Goal: Transaction & Acquisition: Purchase product/service

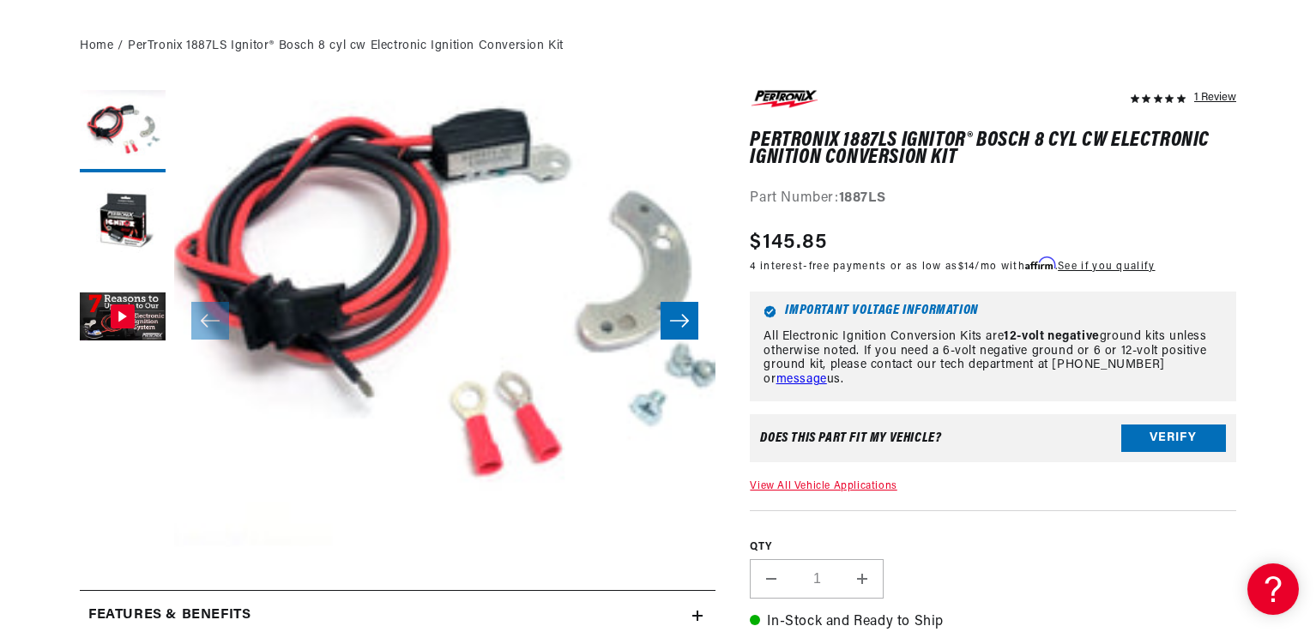
scroll to position [257, 0]
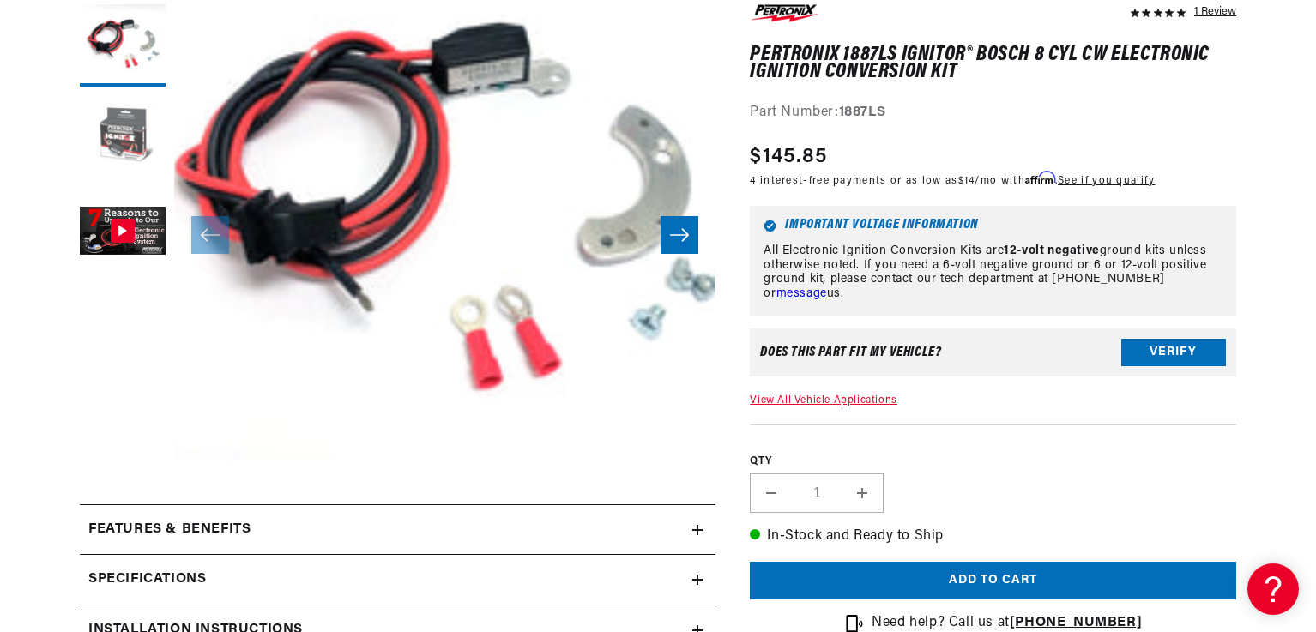
click at [118, 145] on button "Load image 2 in gallery view" at bounding box center [123, 138] width 86 height 86
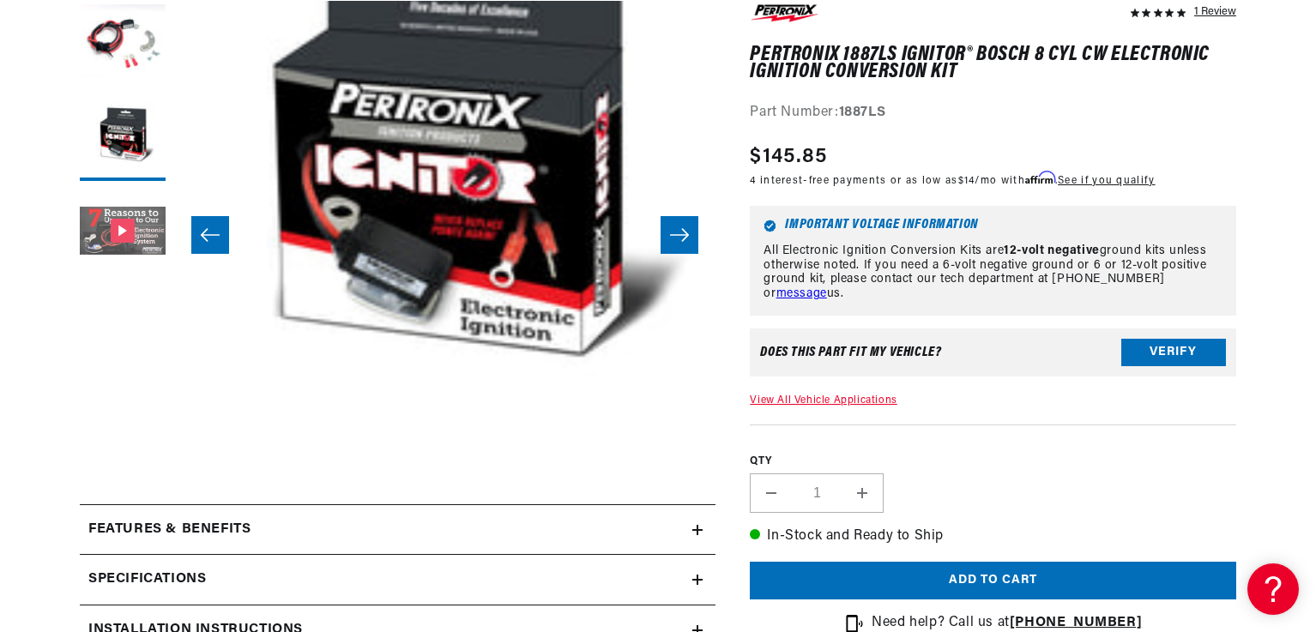
click at [119, 225] on button "Gallery Viewer" at bounding box center [123, 233] width 86 height 86
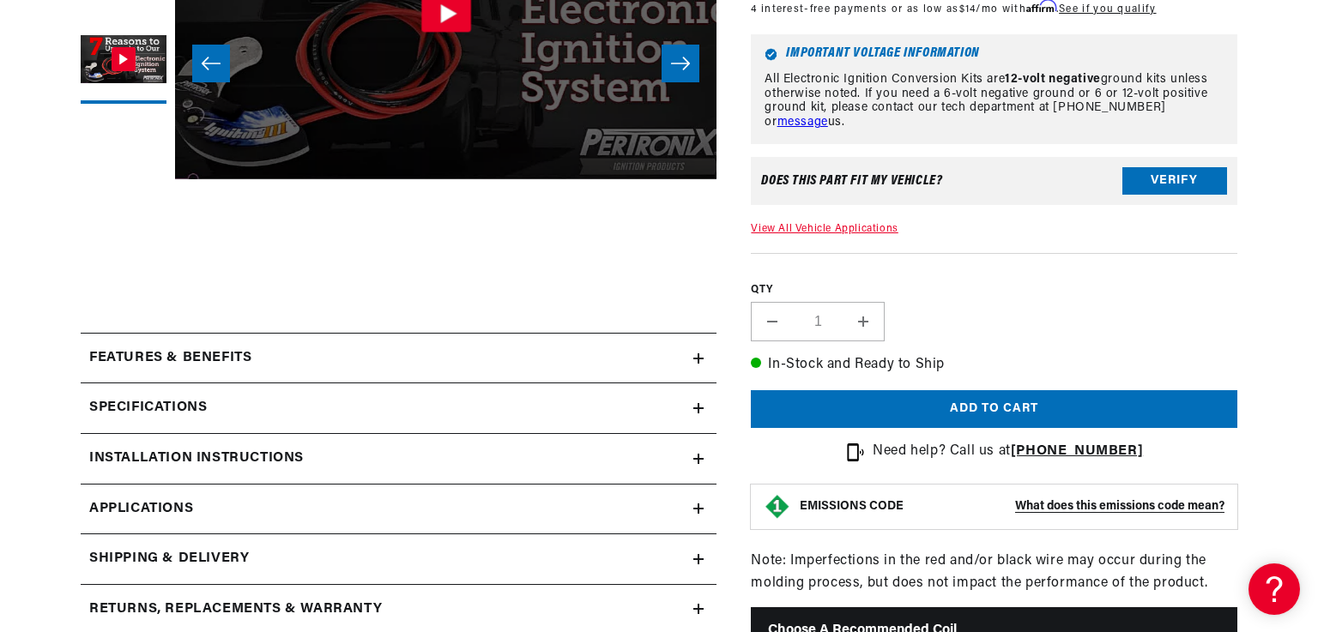
scroll to position [515, 0]
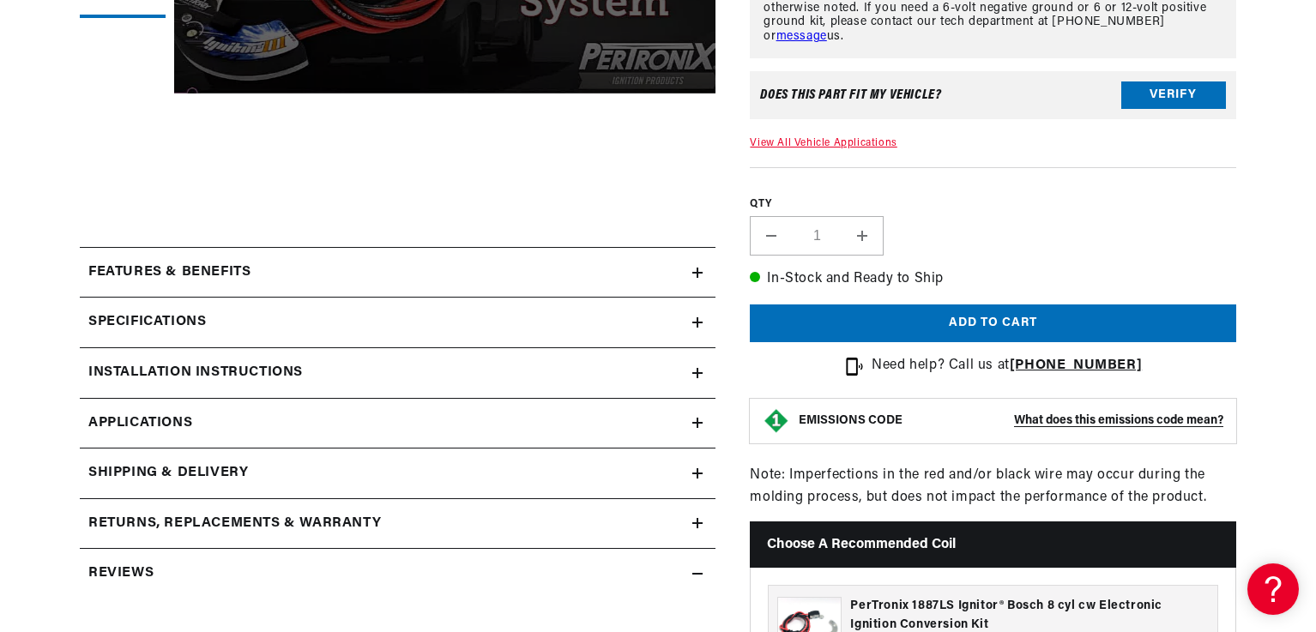
click at [1086, 424] on strong "What does this emissions code mean?" at bounding box center [1118, 420] width 209 height 13
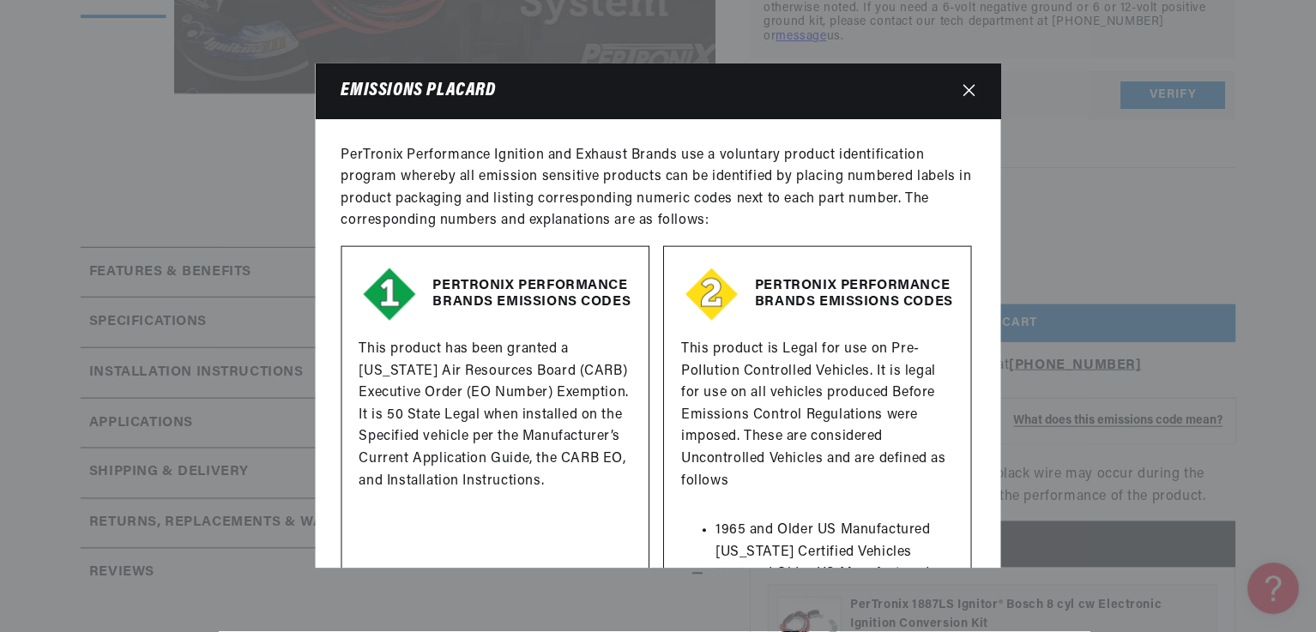
scroll to position [0, 0]
click at [968, 88] on icon "Close" at bounding box center [970, 90] width 12 height 12
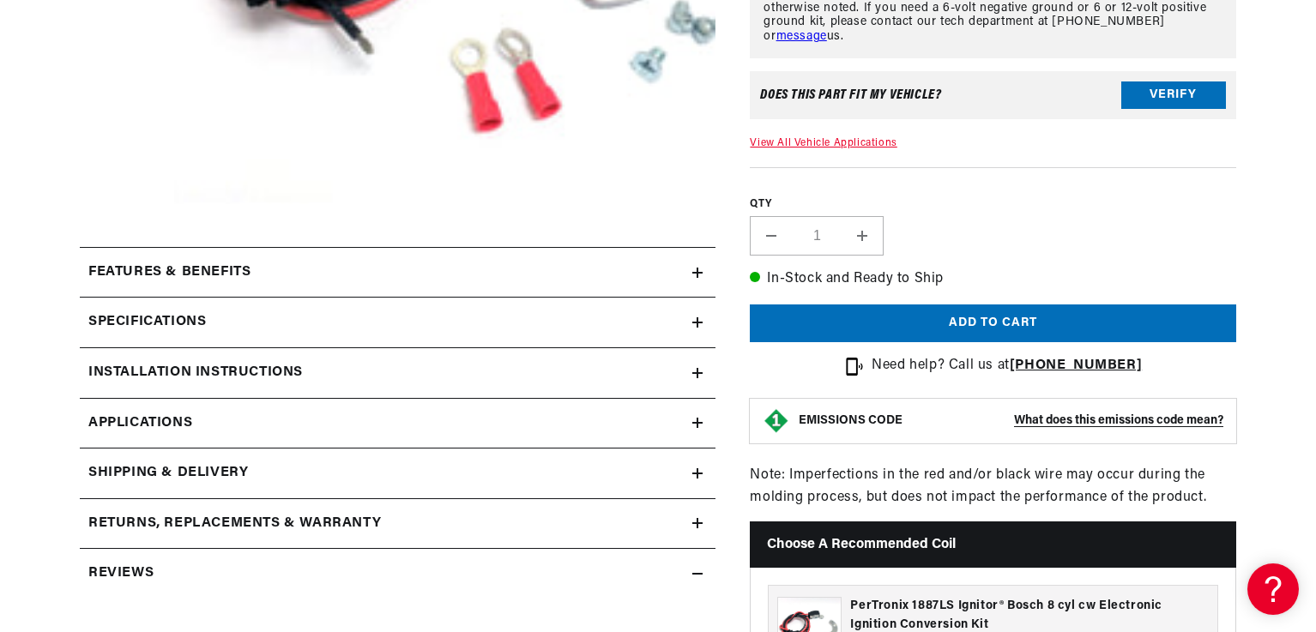
scroll to position [601, 0]
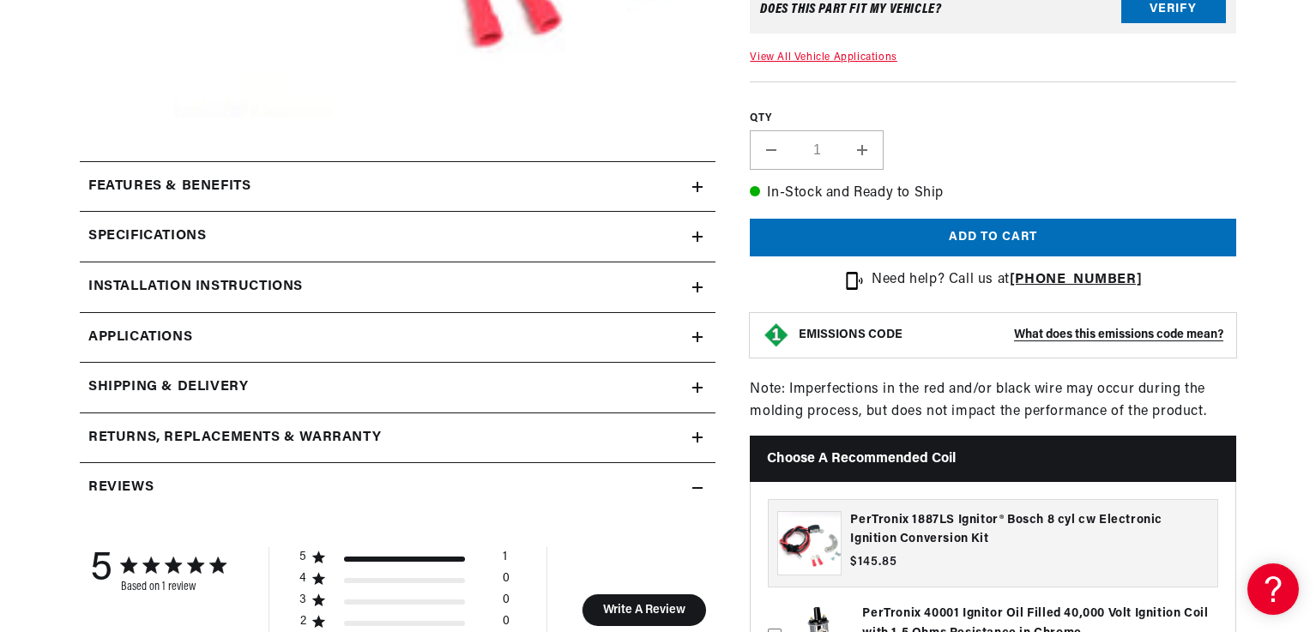
click at [192, 336] on span "Applications" at bounding box center [140, 338] width 104 height 22
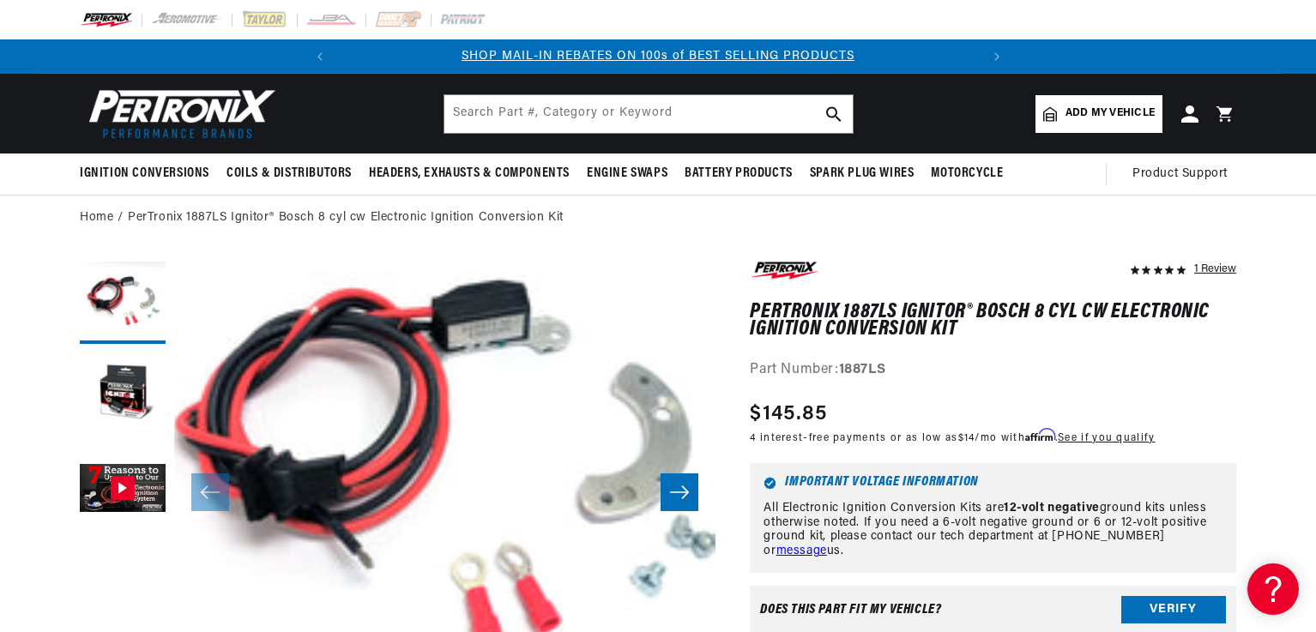
click at [1075, 108] on span "Add my vehicle" at bounding box center [1110, 114] width 89 height 16
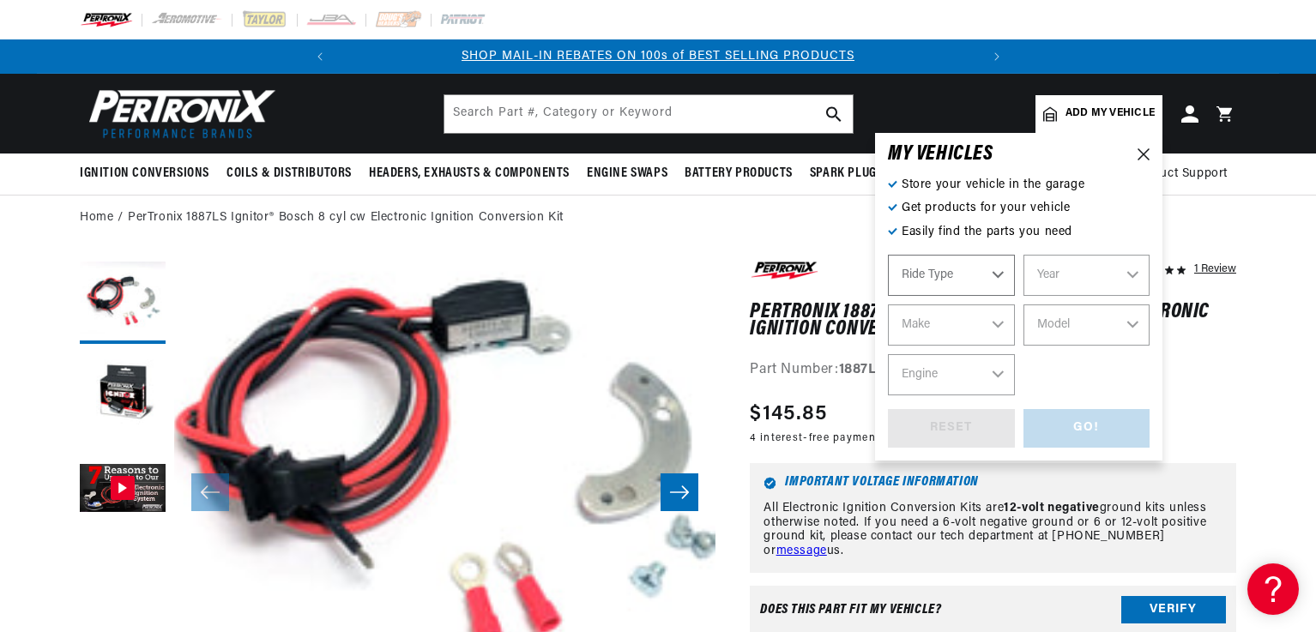
select select "Automotive"
click at [1032, 276] on select "Year [DATE] 2021 2020 2019 2018 2017 2016 2015 2014 2013 2012 2011 2010 2009 20…" at bounding box center [1087, 275] width 127 height 41
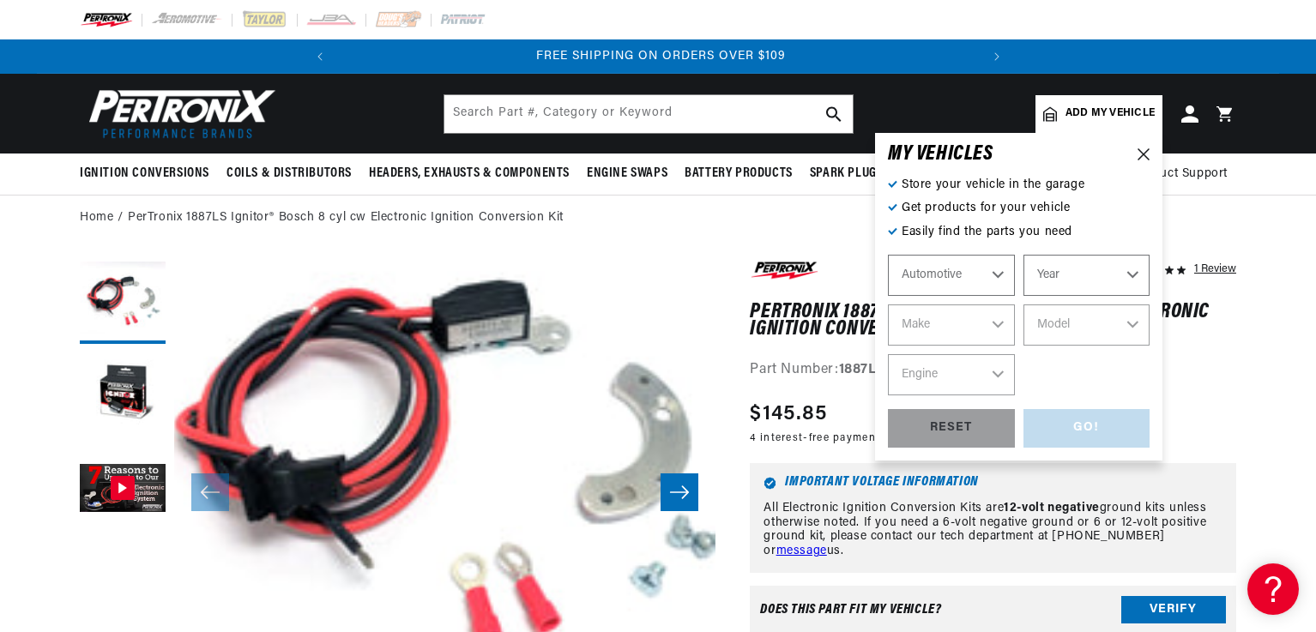
select select "1975"
click at [1024, 255] on select "Year [DATE] 2021 2020 2019 2018 2017 2016 2015 2014 2013 2012 2011 2010 2009 20…" at bounding box center [1087, 275] width 127 height 41
select select "1975"
click at [963, 335] on select "Make Alfa Romeo American Motors Audi [GEOGRAPHIC_DATA] BMW Buick Cadillac Check…" at bounding box center [951, 325] width 127 height 41
select select "Mercedes-Benz"
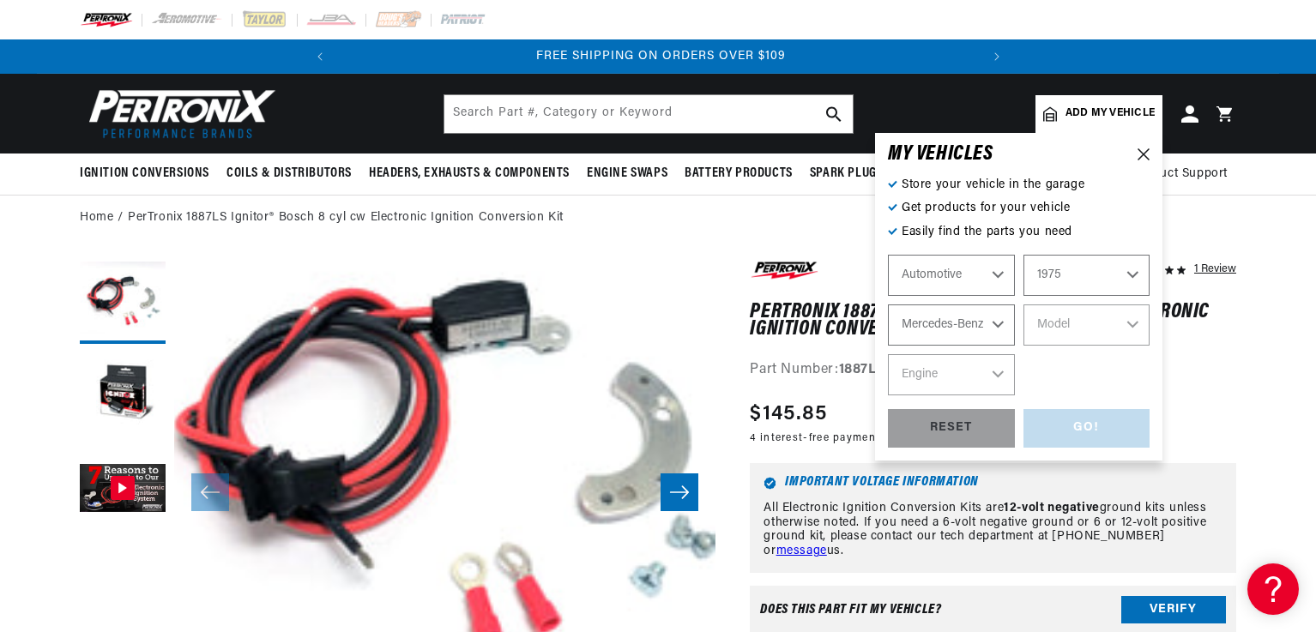
click at [888, 305] on select "Make Alfa Romeo American Motors Audi [GEOGRAPHIC_DATA] BMW Buick Cadillac Check…" at bounding box center [951, 325] width 127 height 41
select select "Mercedes-Benz"
click at [1055, 304] on div "Automotive Agricultural Industrial Marine Motorcycle 2022 2021 2020 2019 2018 2…" at bounding box center [1019, 325] width 262 height 141
click at [1057, 313] on select "Model 230 280 280C 280S 450SE 450SEL" at bounding box center [1087, 325] width 127 height 41
select select "450SEL"
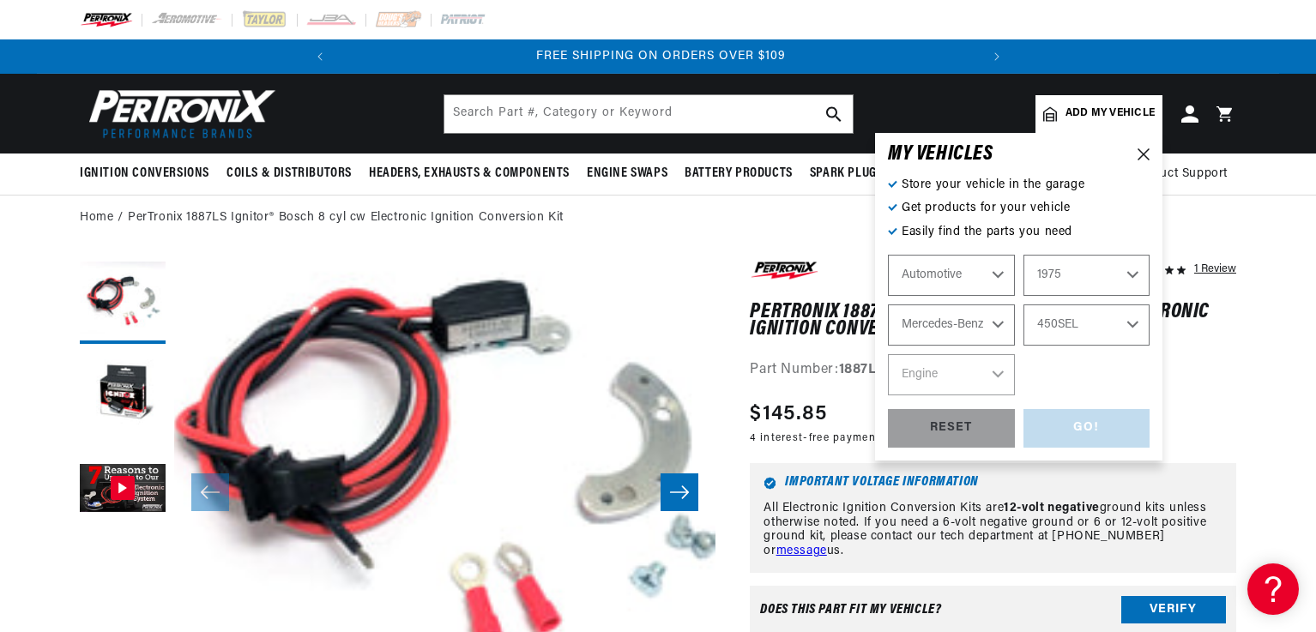
click at [1024, 305] on select "Model 230 280 280C 280S 450SE 450SEL" at bounding box center [1087, 325] width 127 height 41
select select "450SEL"
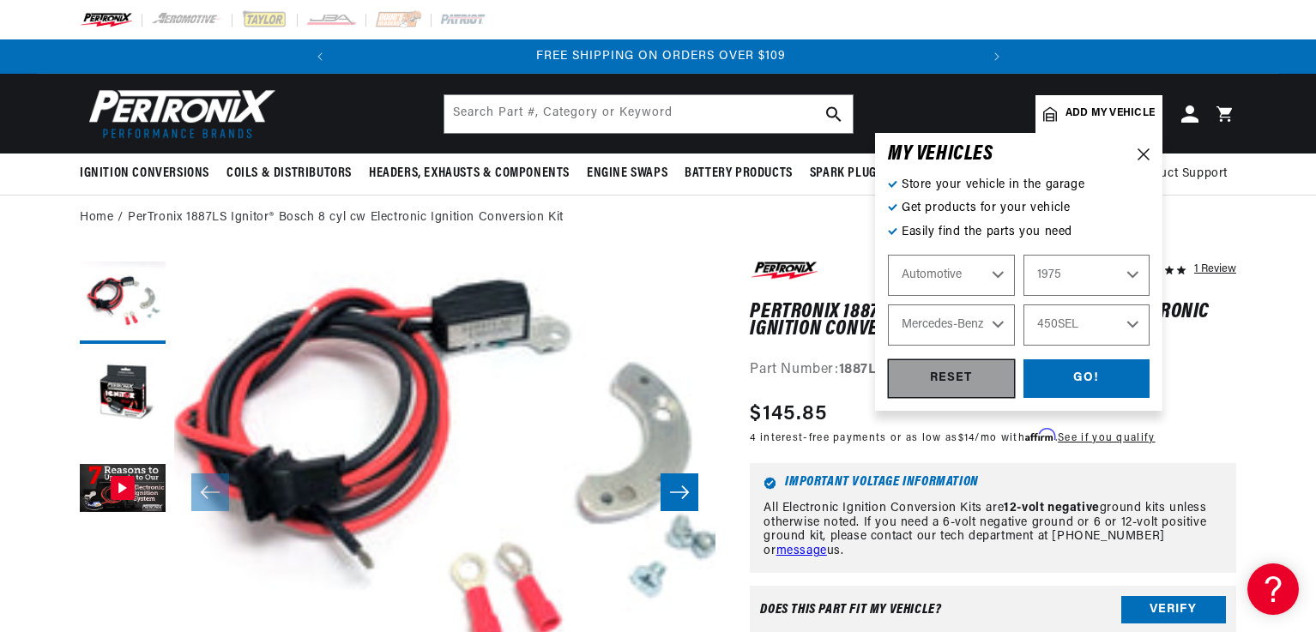
scroll to position [0, 0]
click at [1048, 386] on div "GO!" at bounding box center [1087, 378] width 127 height 39
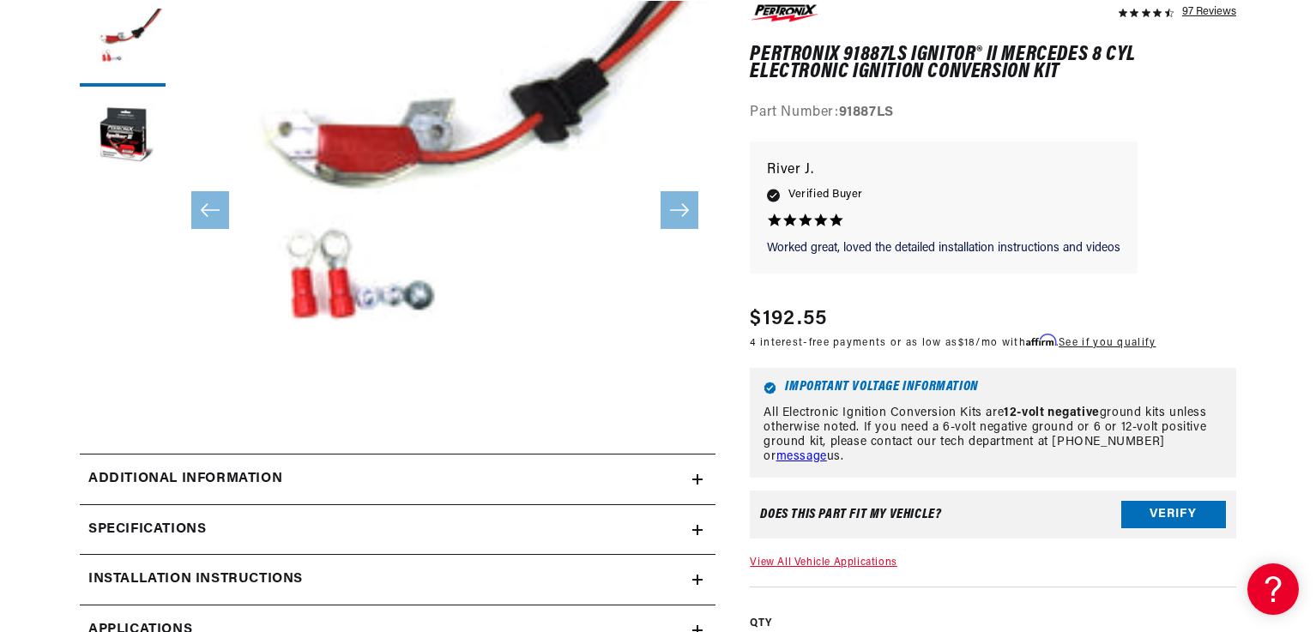
scroll to position [343, 0]
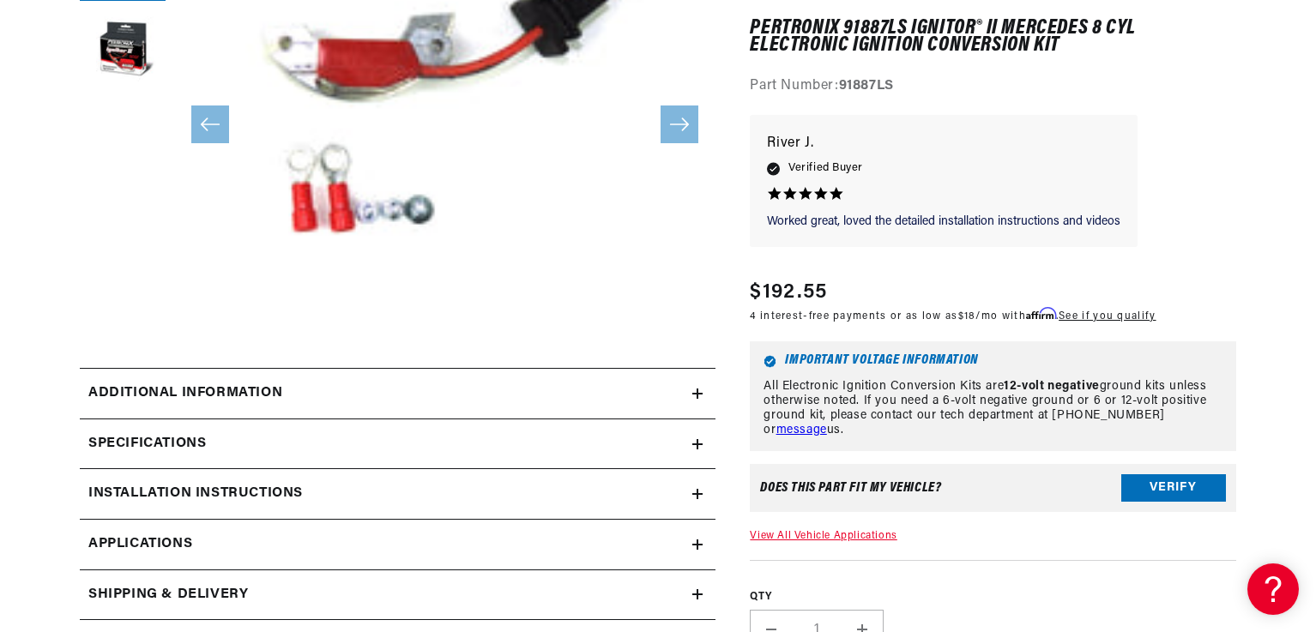
click at [385, 391] on div "Additional Information" at bounding box center [386, 394] width 613 height 22
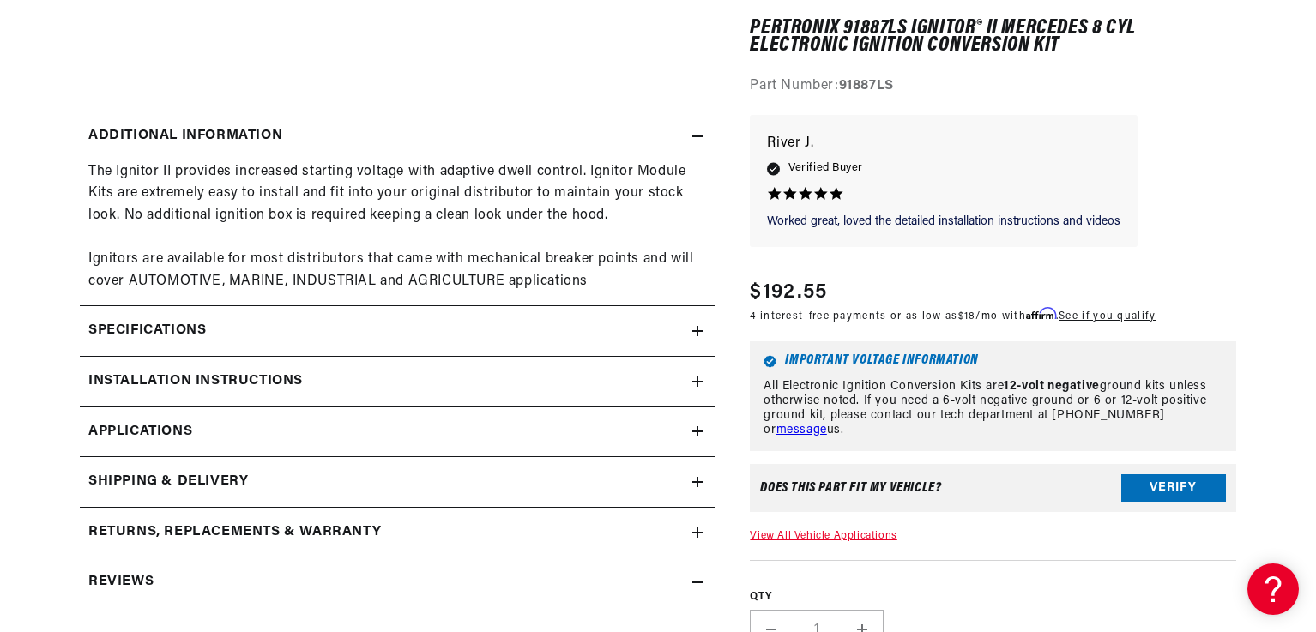
scroll to position [686, 0]
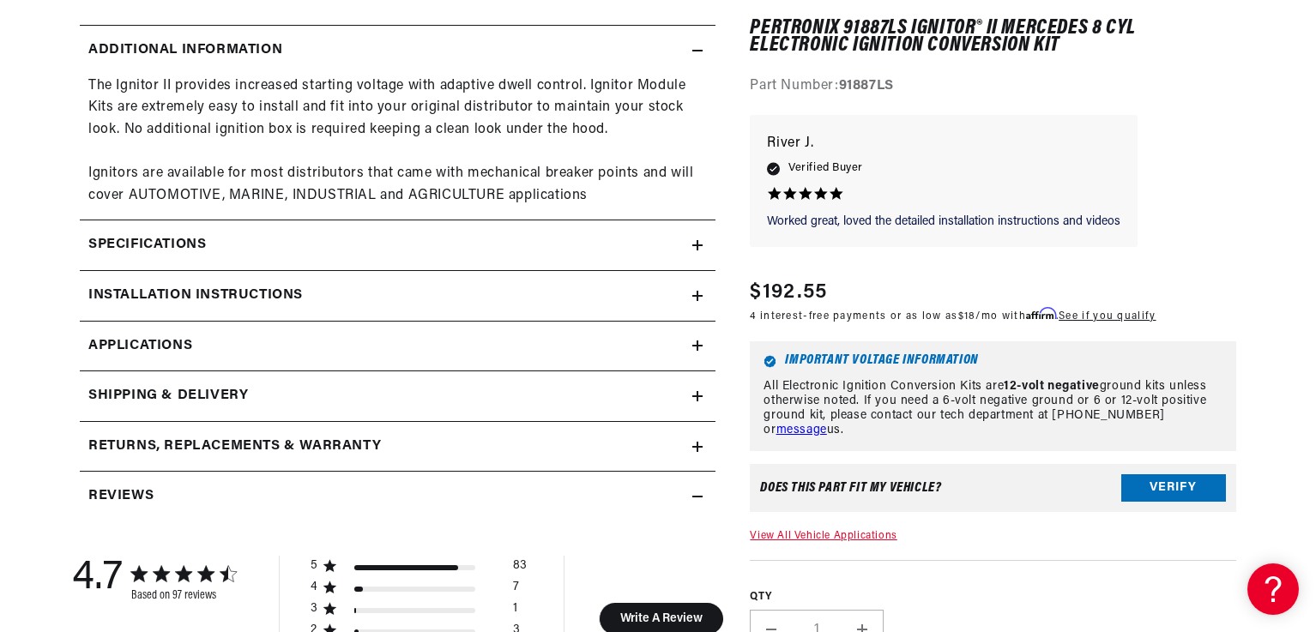
click at [692, 245] on div "Specifications" at bounding box center [386, 245] width 613 height 22
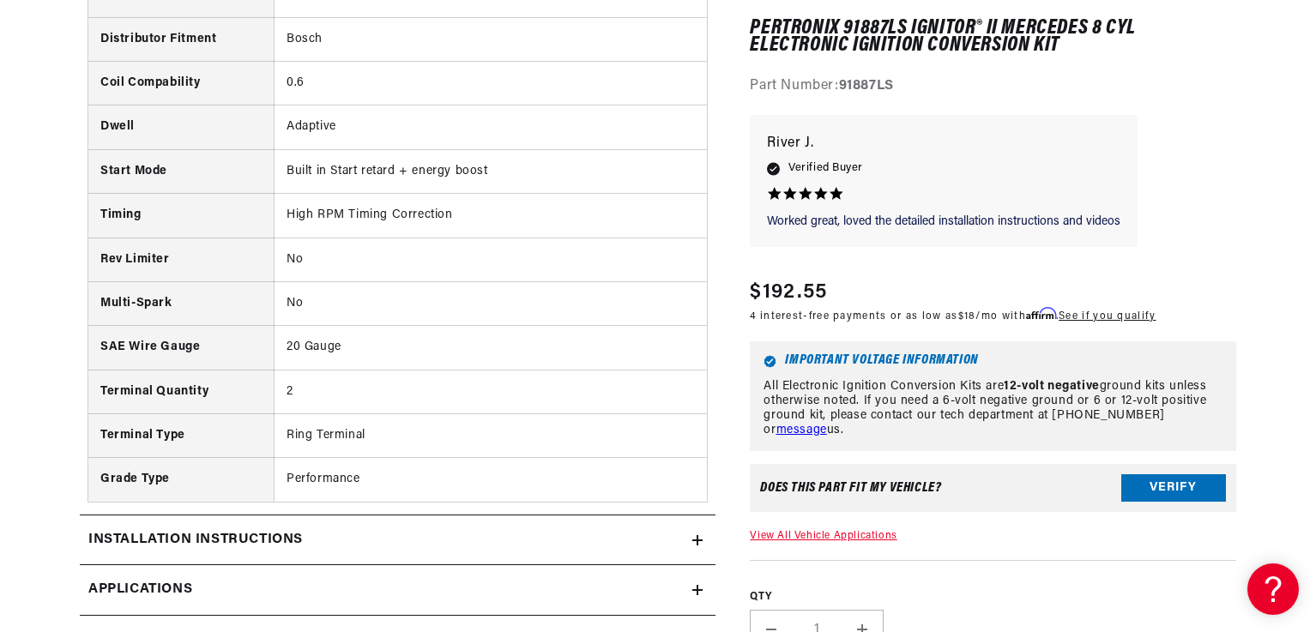
scroll to position [1287, 0]
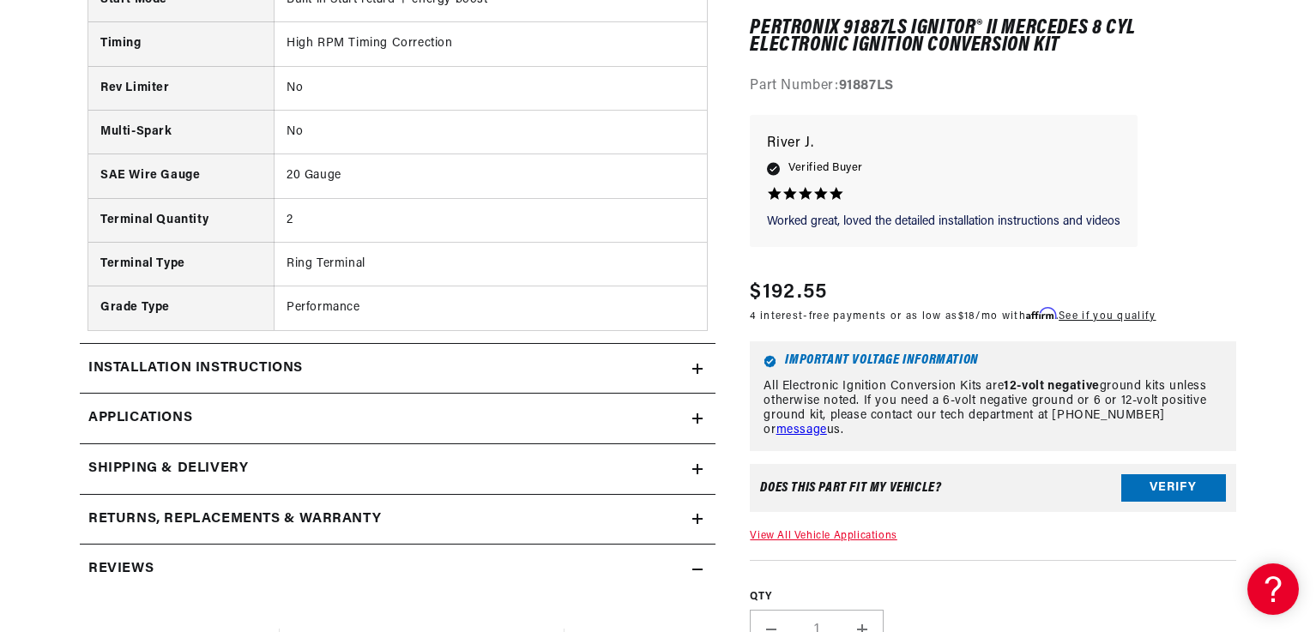
click at [432, 366] on div "Installation instructions" at bounding box center [386, 369] width 613 height 22
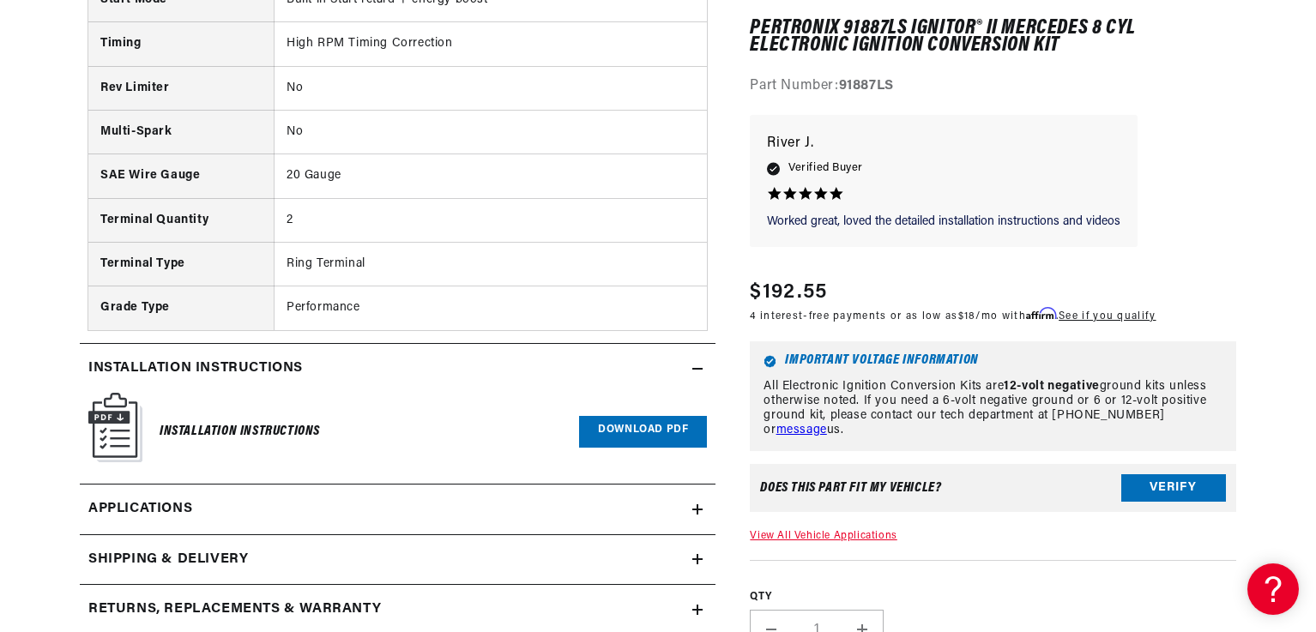
scroll to position [0, 0]
click at [607, 421] on link "Download PDF" at bounding box center [643, 432] width 128 height 32
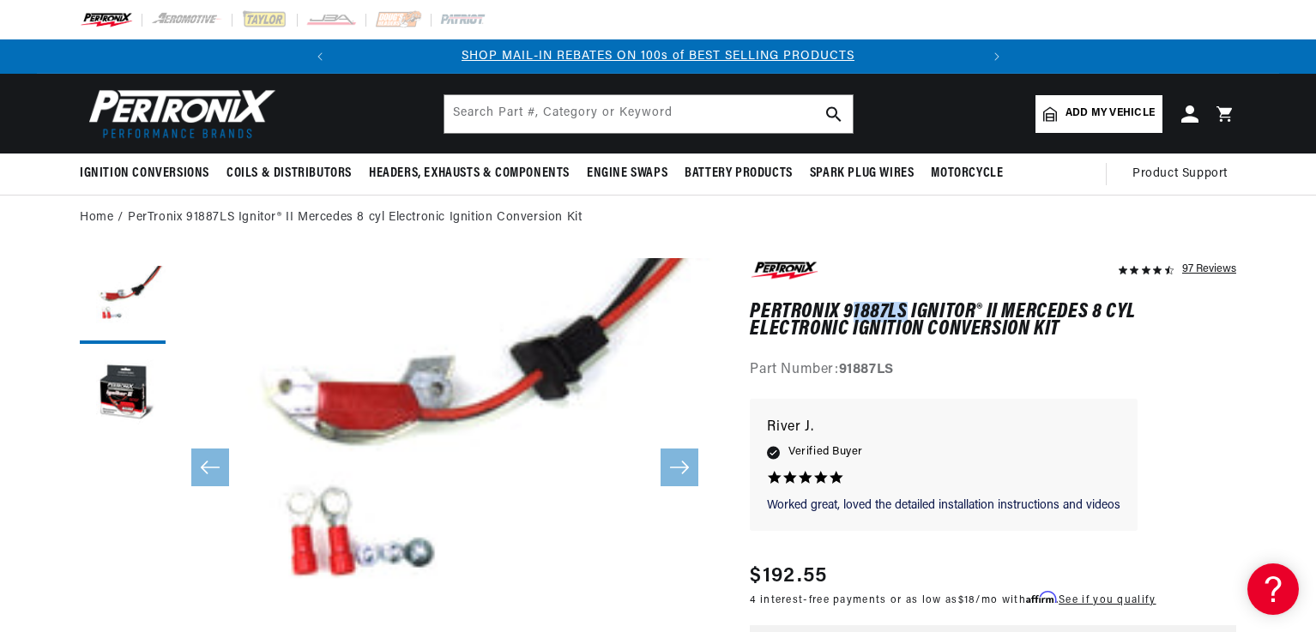
scroll to position [0, 640]
drag, startPoint x: 906, startPoint y: 307, endPoint x: 848, endPoint y: 308, distance: 58.3
click at [848, 308] on h1 "PerTronix 91887LS Ignitor® II Mercedes 8 cyl Electronic Ignition Conversion Kit" at bounding box center [993, 321] width 486 height 35
copy h1 "91887LS"
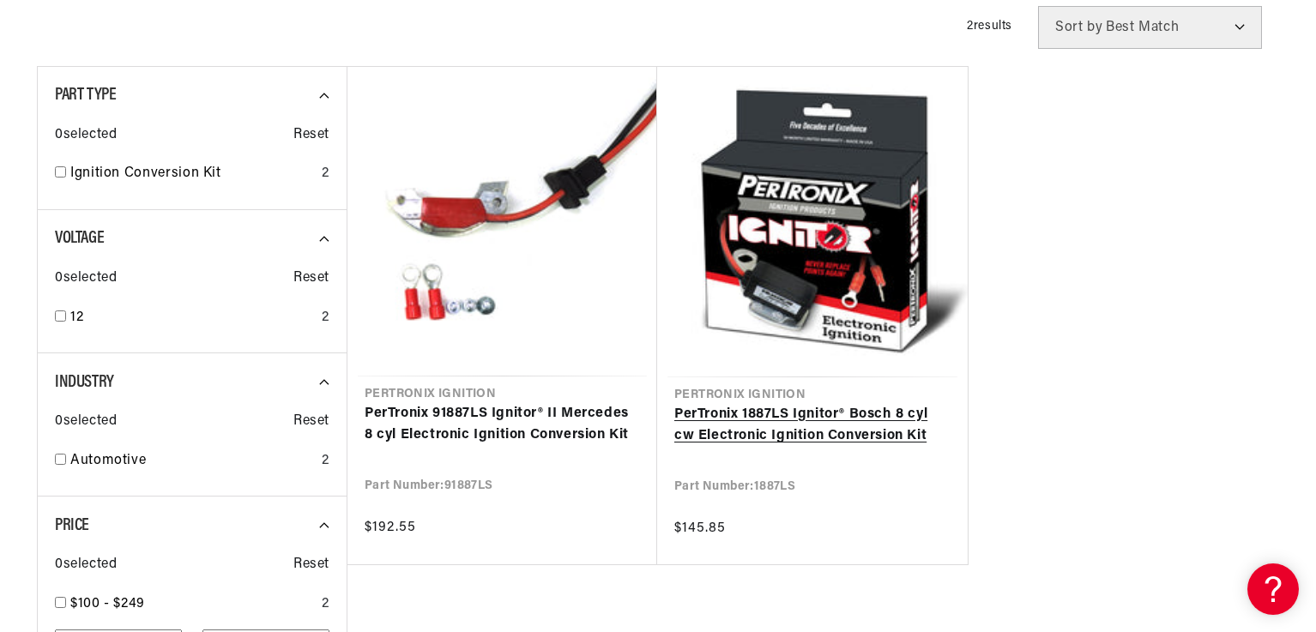
click at [884, 427] on link "PerTronix 1887LS Ignitor® Bosch 8 cyl cw Electronic Ignition Conversion Kit" at bounding box center [812, 426] width 276 height 44
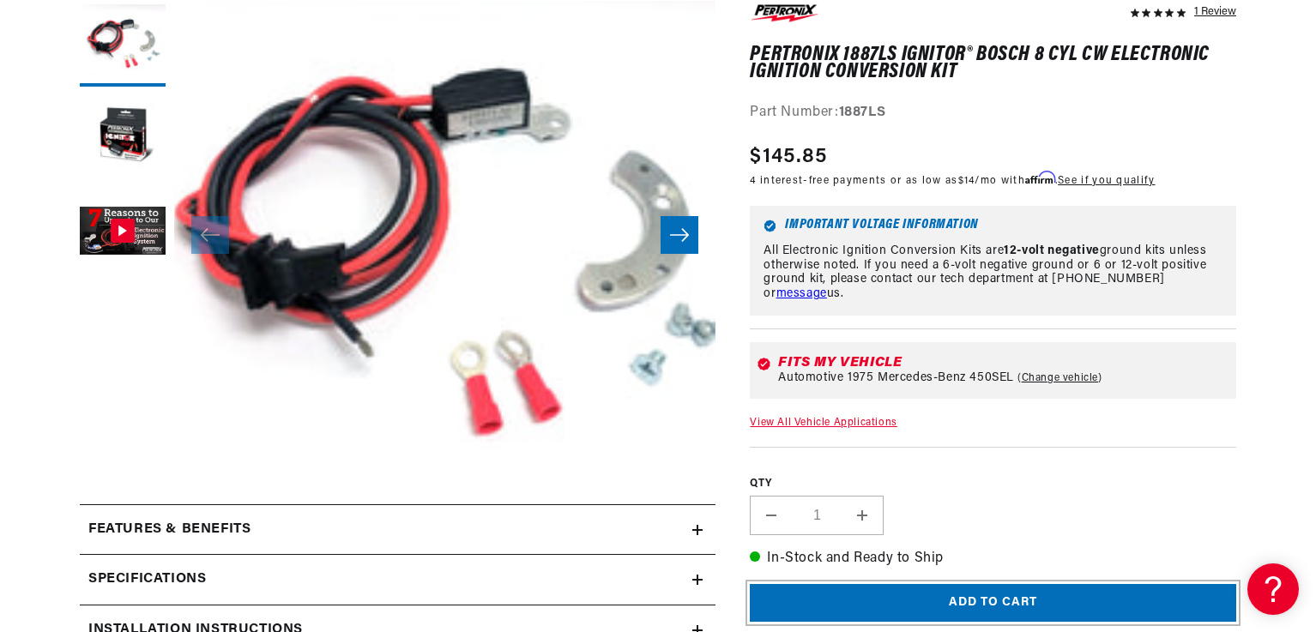
click at [985, 607] on button "Add to cart" at bounding box center [993, 603] width 486 height 39
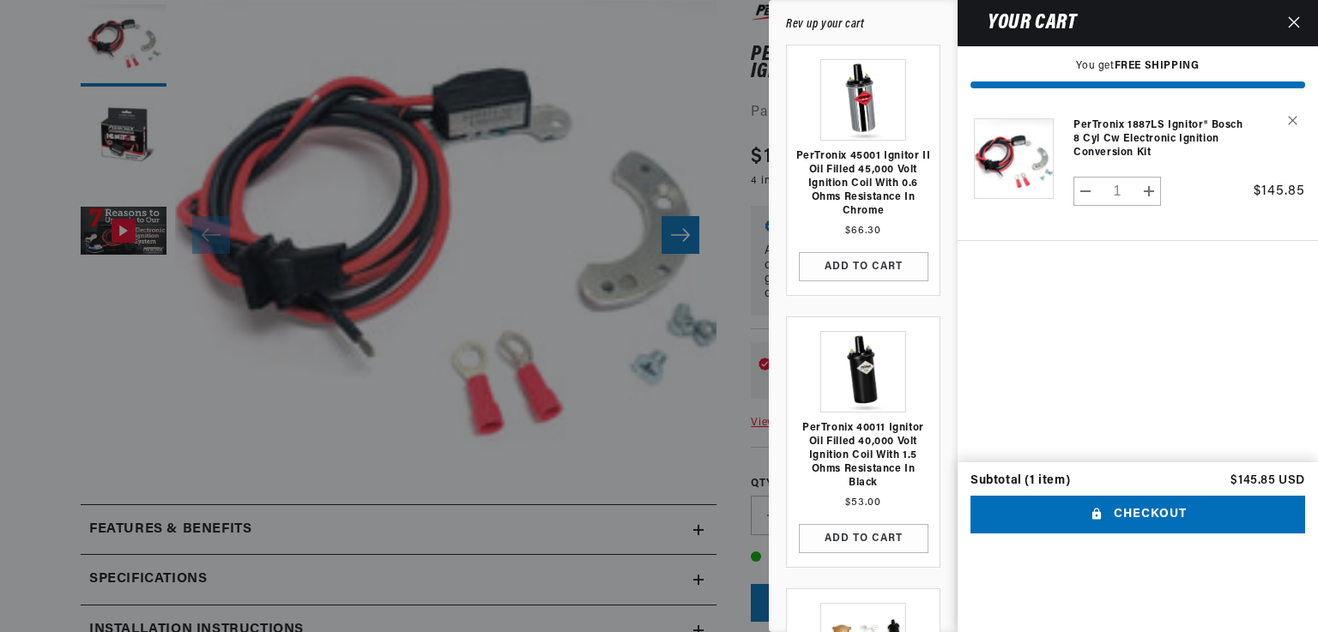
scroll to position [0, 640]
click at [1122, 535] on button "Checkout" at bounding box center [1137, 515] width 335 height 39
